Goal: Task Accomplishment & Management: Manage account settings

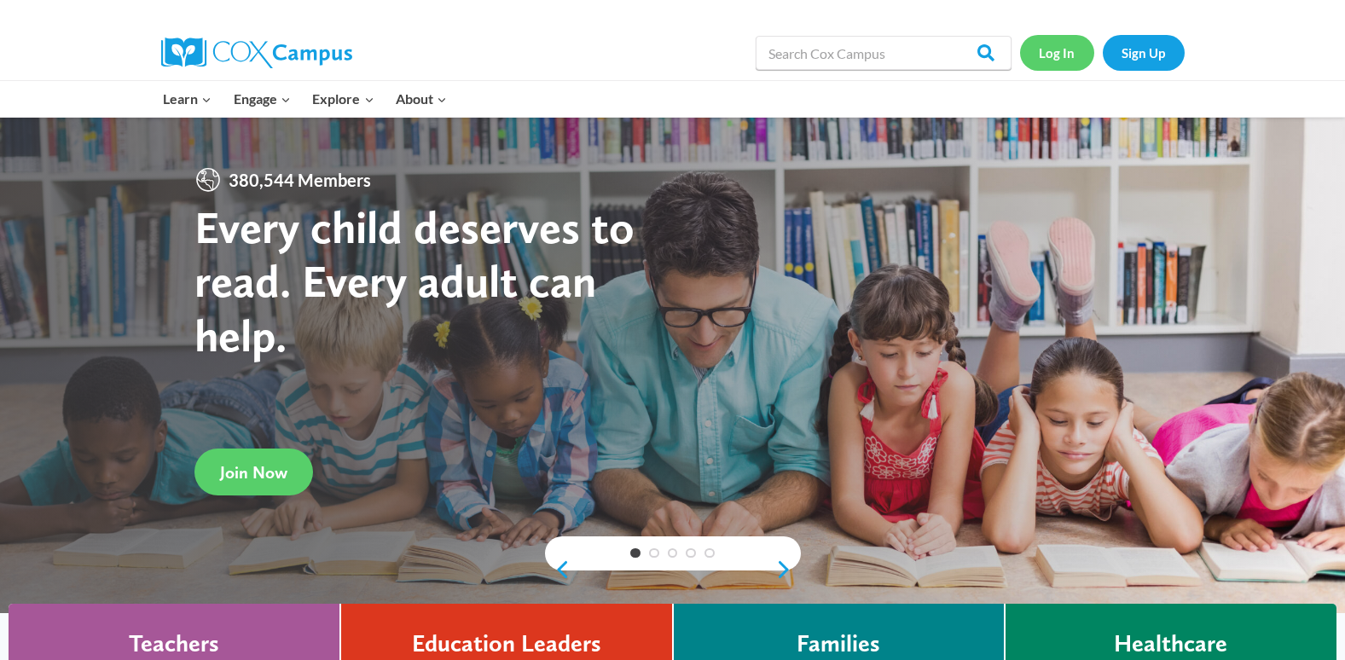
click at [1064, 49] on link "Log In" at bounding box center [1057, 52] width 74 height 35
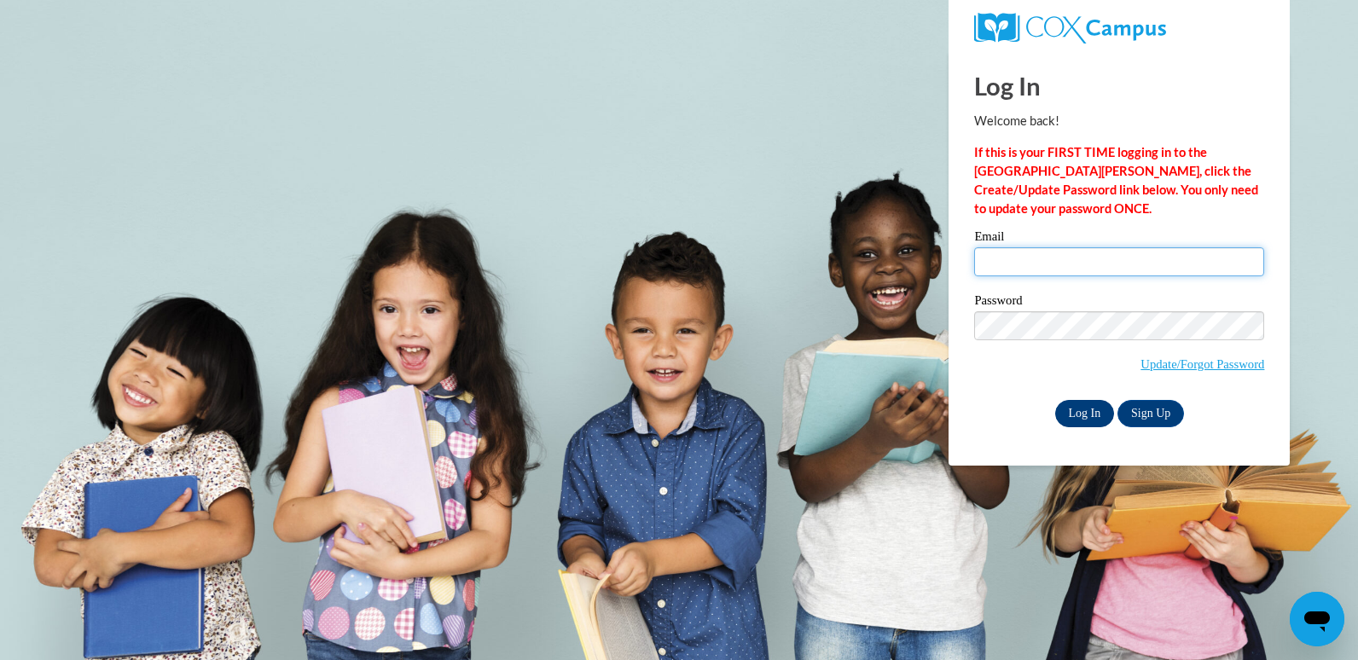
type input "[EMAIL_ADDRESS][DOMAIN_NAME]"
click at [1083, 415] on input "Log In" at bounding box center [1085, 413] width 60 height 27
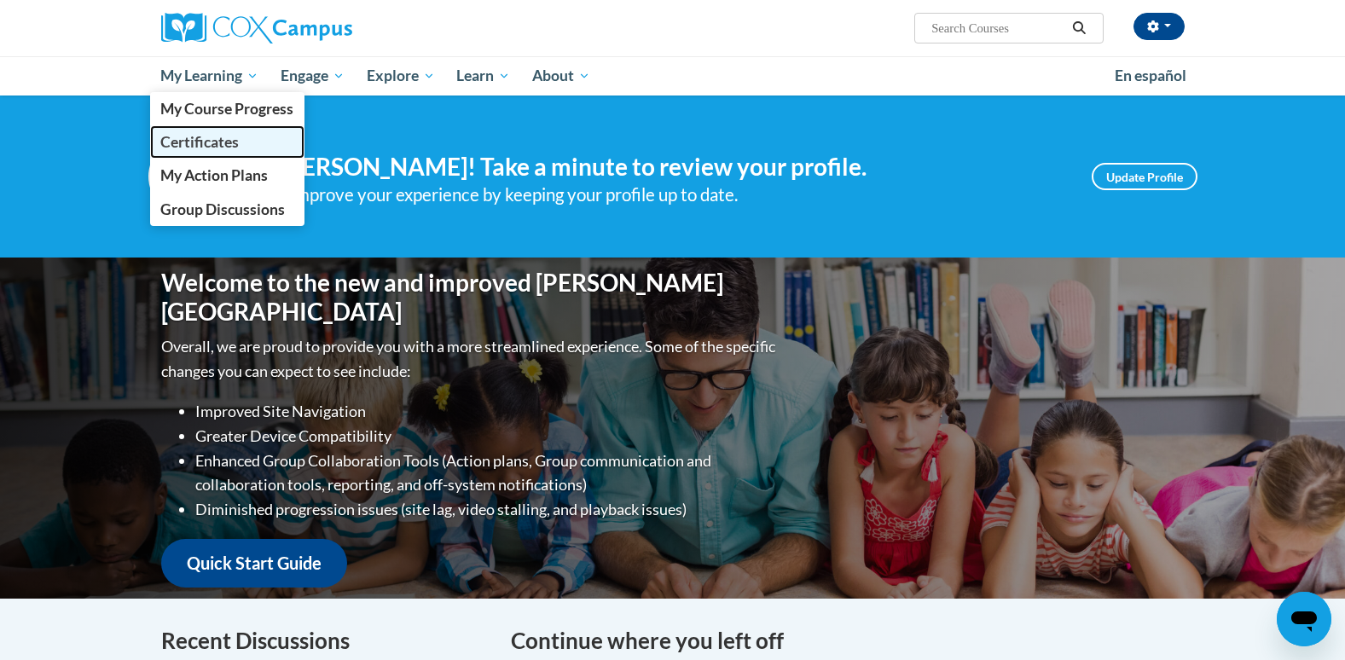
click at [202, 137] on span "Certificates" at bounding box center [199, 142] width 78 height 18
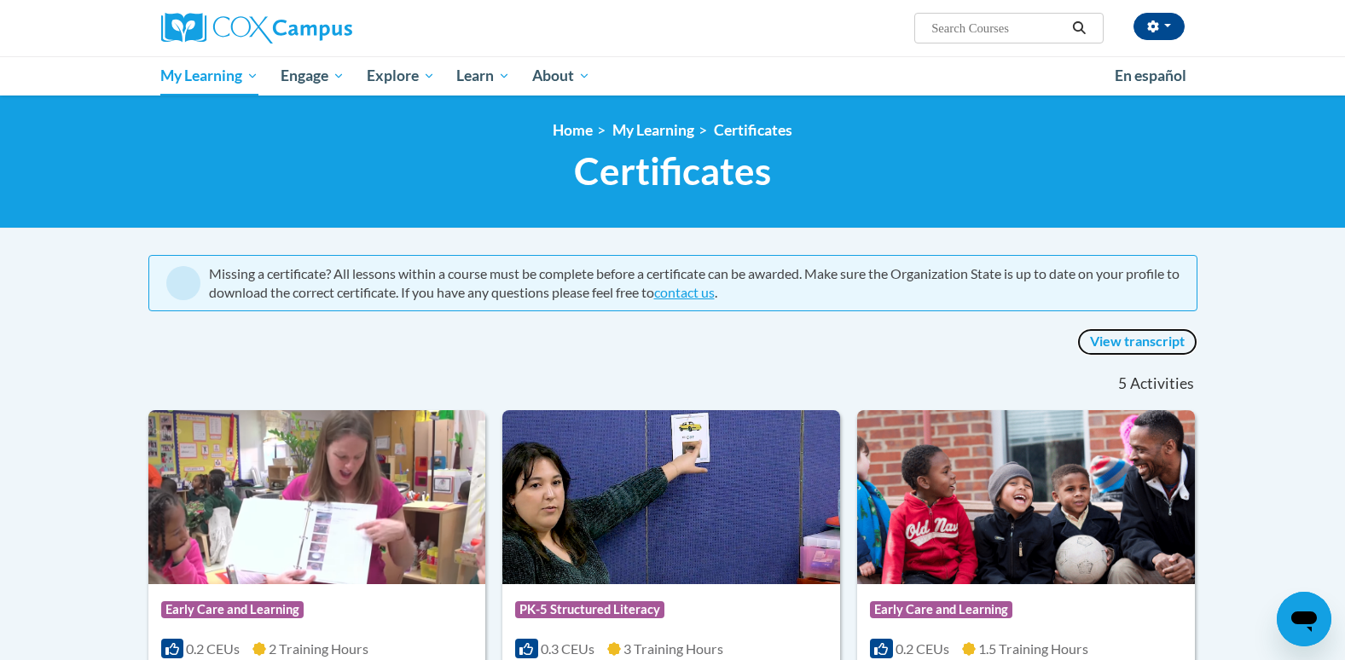
click at [1138, 345] on link "View transcript" at bounding box center [1137, 341] width 120 height 27
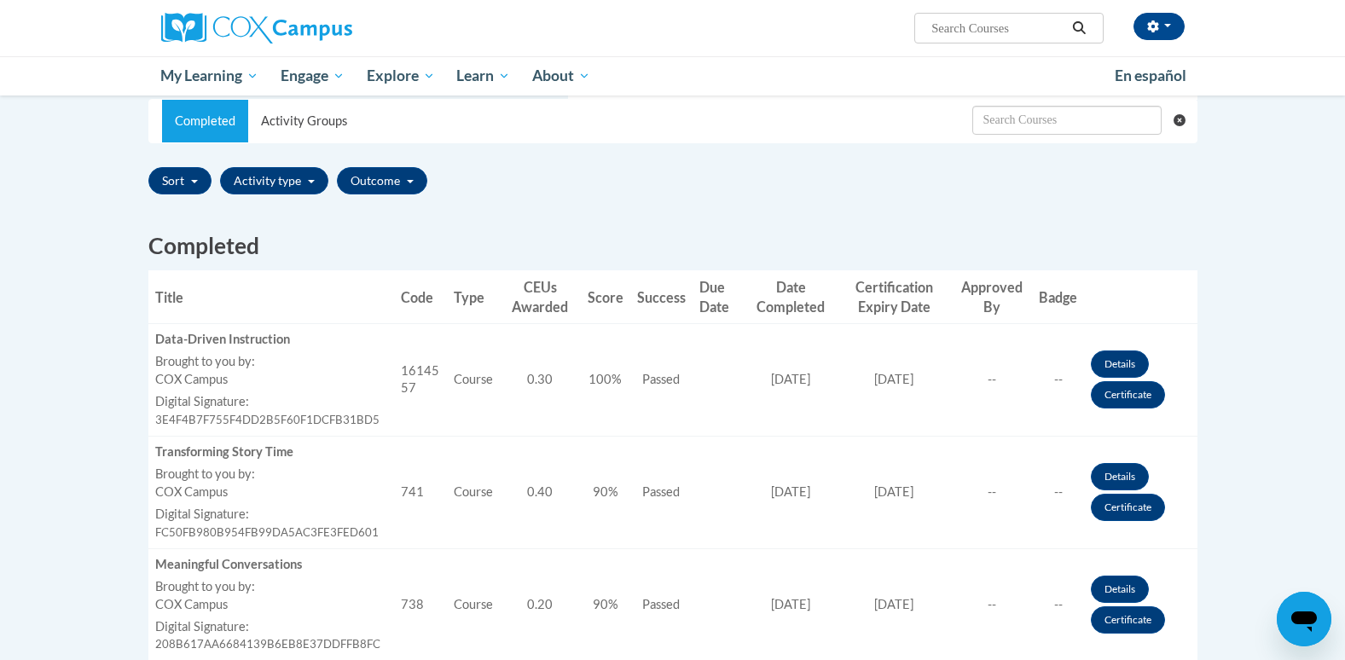
scroll to position [344, 0]
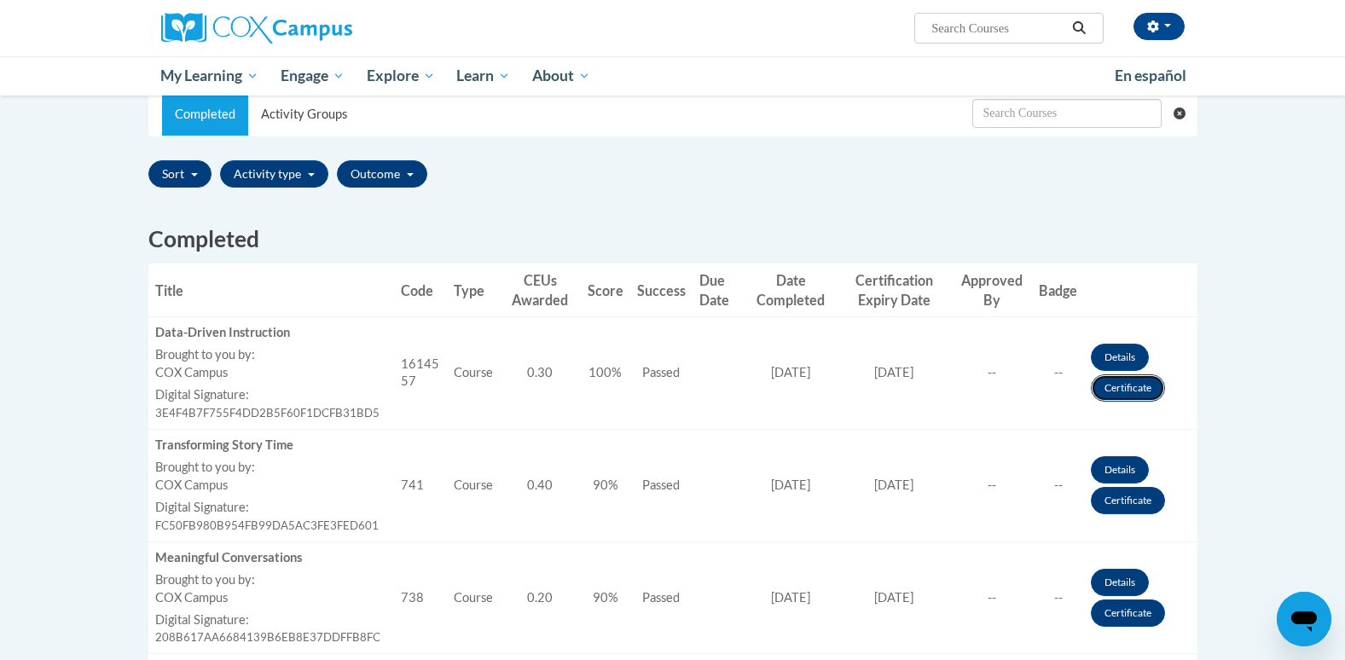
click at [1128, 387] on link "Certificate" at bounding box center [1128, 387] width 74 height 27
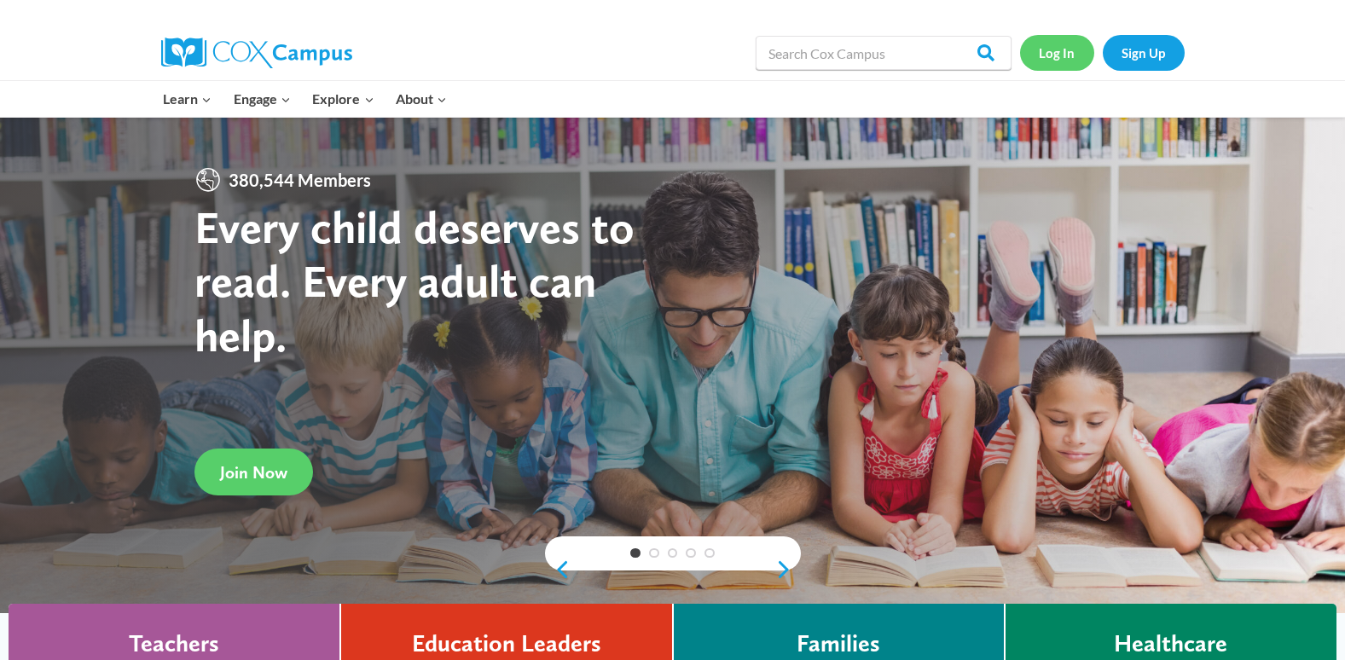
click at [1064, 53] on link "Log In" at bounding box center [1057, 52] width 74 height 35
